Goal: Information Seeking & Learning: Learn about a topic

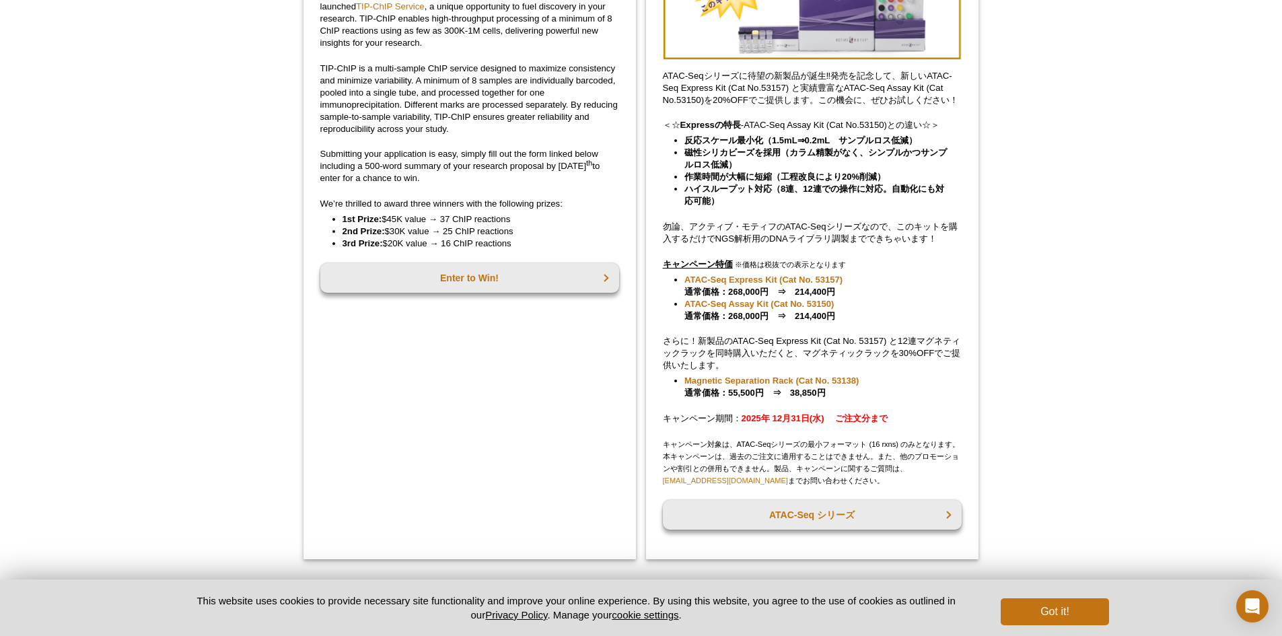
scroll to position [249, 0]
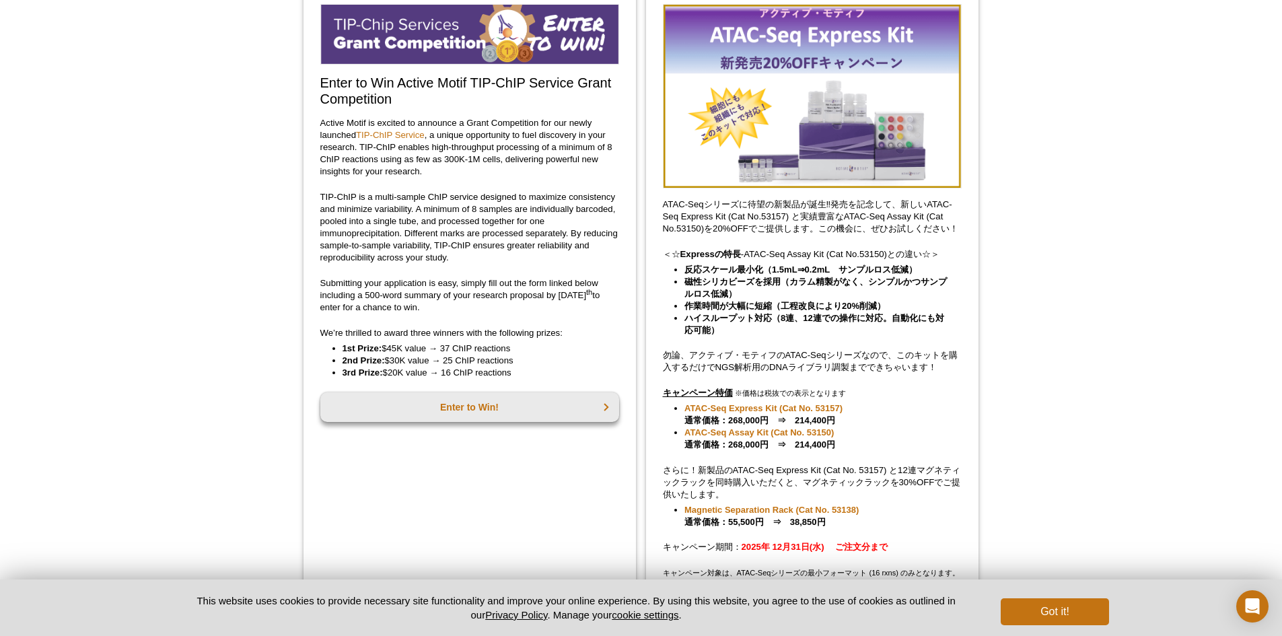
scroll to position [67, 0]
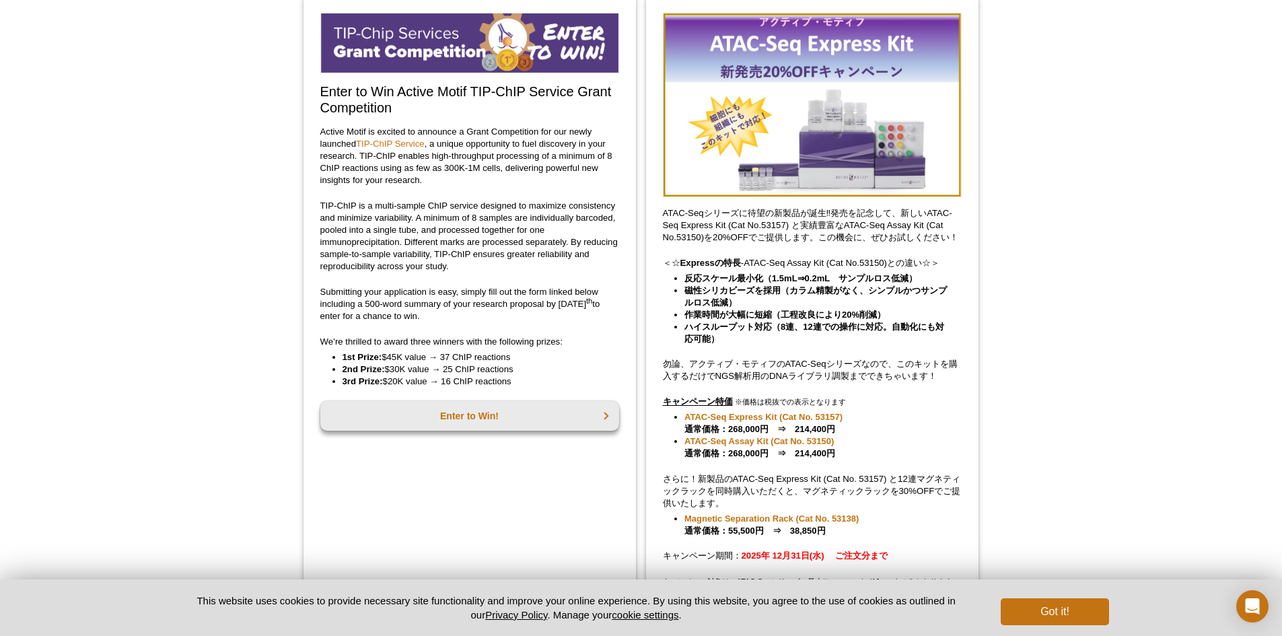
scroll to position [202, 0]
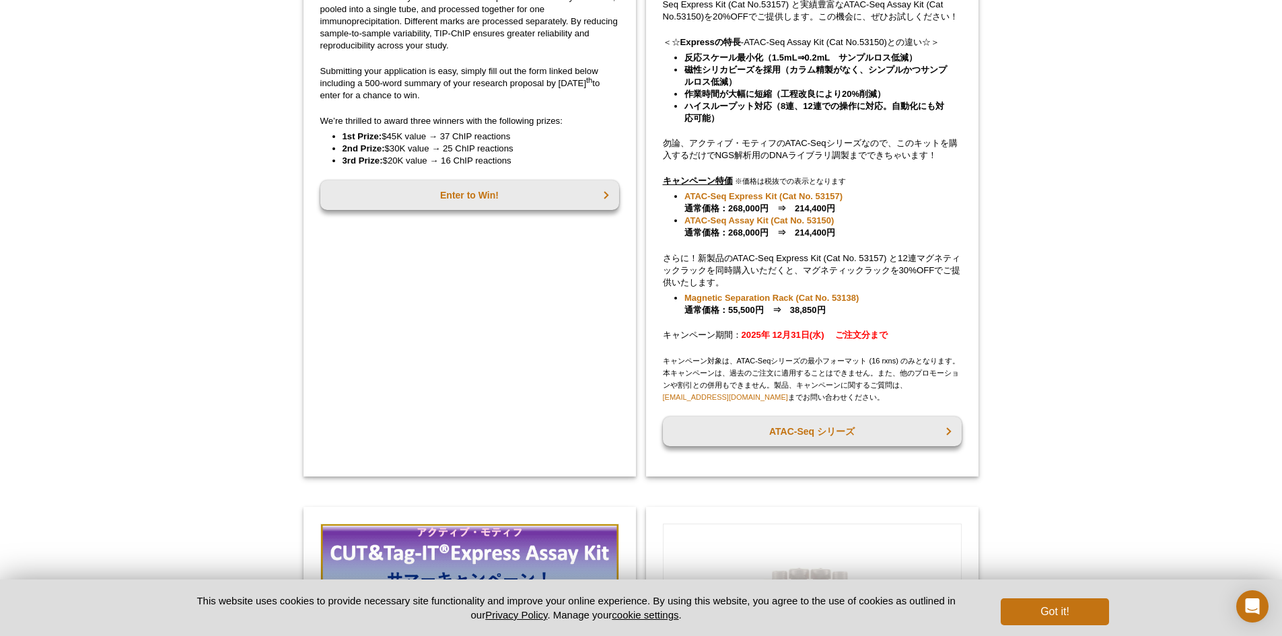
scroll to position [336, 0]
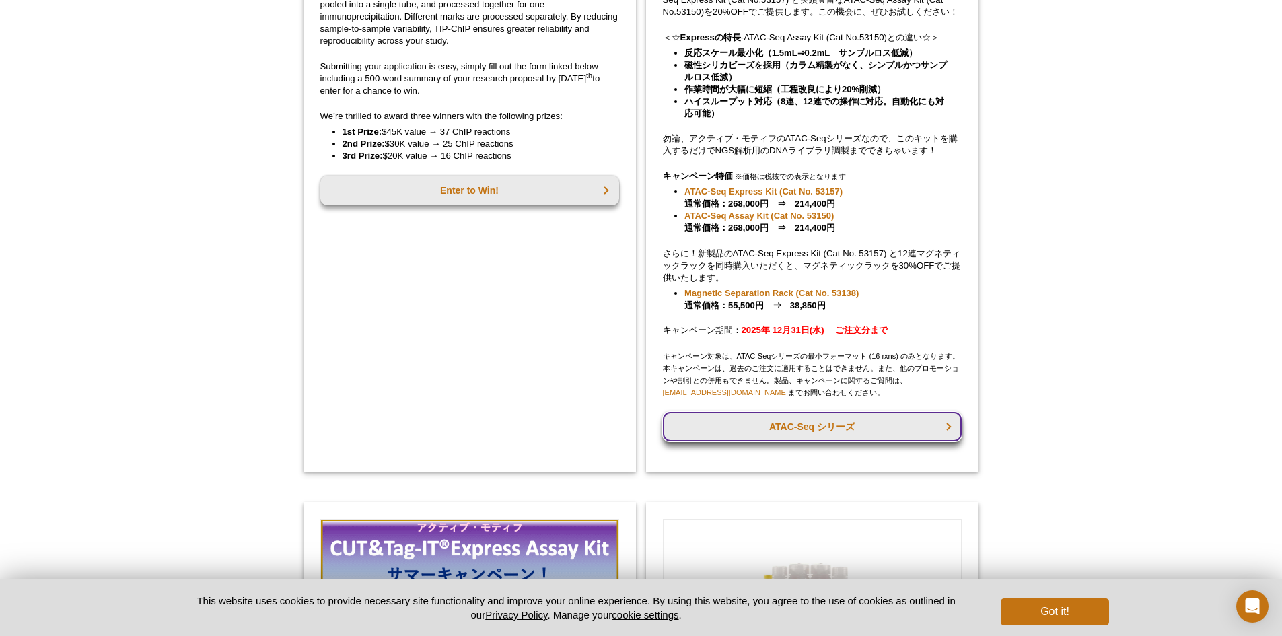
click at [915, 420] on link "ATAC-Seq シリーズ" at bounding box center [812, 427] width 299 height 30
